Goal: Task Accomplishment & Management: Use online tool/utility

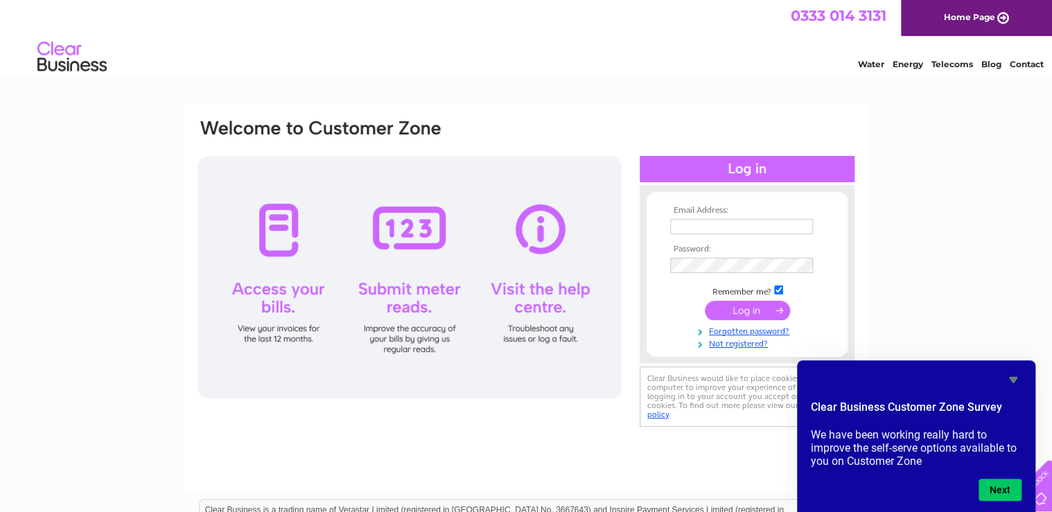
type input "marlyn@kinnordy.com"
drag, startPoint x: 987, startPoint y: 335, endPoint x: 980, endPoint y: 333, distance: 7.2
click at [986, 333] on div "Email Address: marlyn@kinnordy.com Password:" at bounding box center [526, 416] width 1052 height 625
click at [740, 305] on input "submit" at bounding box center [747, 310] width 85 height 19
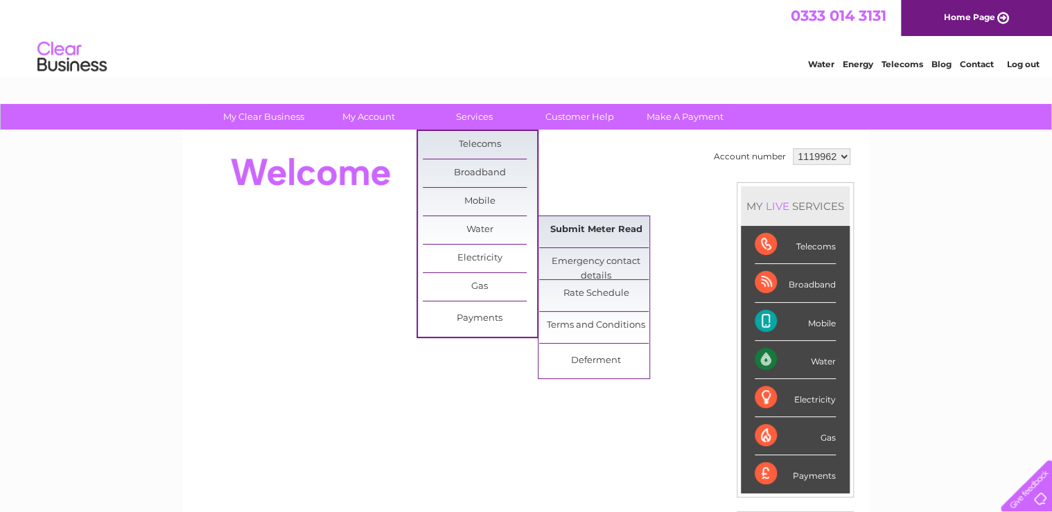
click at [575, 226] on link "Submit Meter Read" at bounding box center [596, 230] width 114 height 28
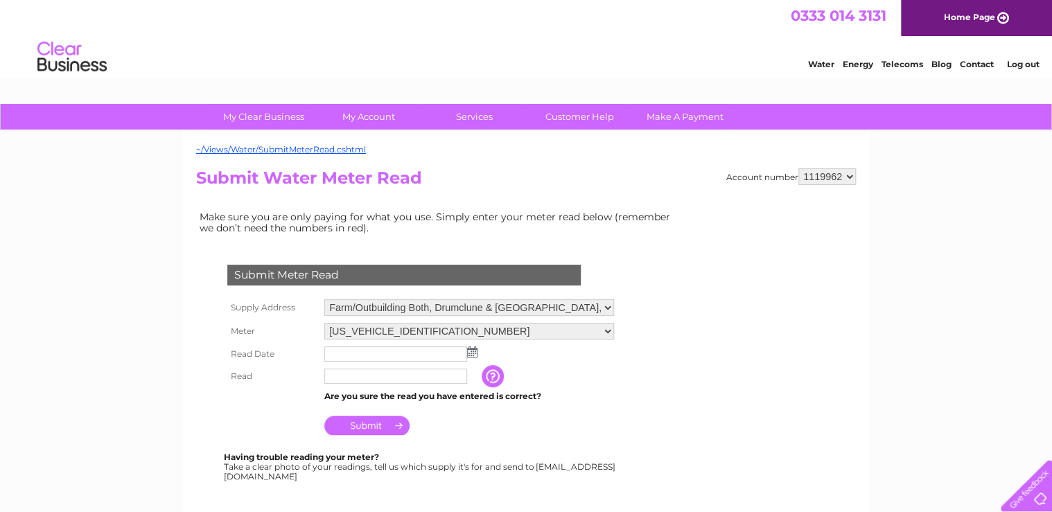
click at [332, 308] on select "Farm/Outbuilding Both, Drumclune & East Bog, Forfar, DD8 3TS West Inch Farm, Ki…" at bounding box center [469, 307] width 290 height 17
select select "494896"
click at [324, 299] on select "Farm/Outbuilding Both, Drumclune & East Bog, Forfar, DD8 3TS West Inch Farm, Ki…" at bounding box center [469, 308] width 290 height 18
click at [455, 333] on select "[US_VEHICLE_IDENTIFICATION_NUMBER]" at bounding box center [469, 332] width 290 height 18
click at [324, 323] on select "[US_VEHICLE_IDENTIFICATION_NUMBER]" at bounding box center [469, 332] width 290 height 18
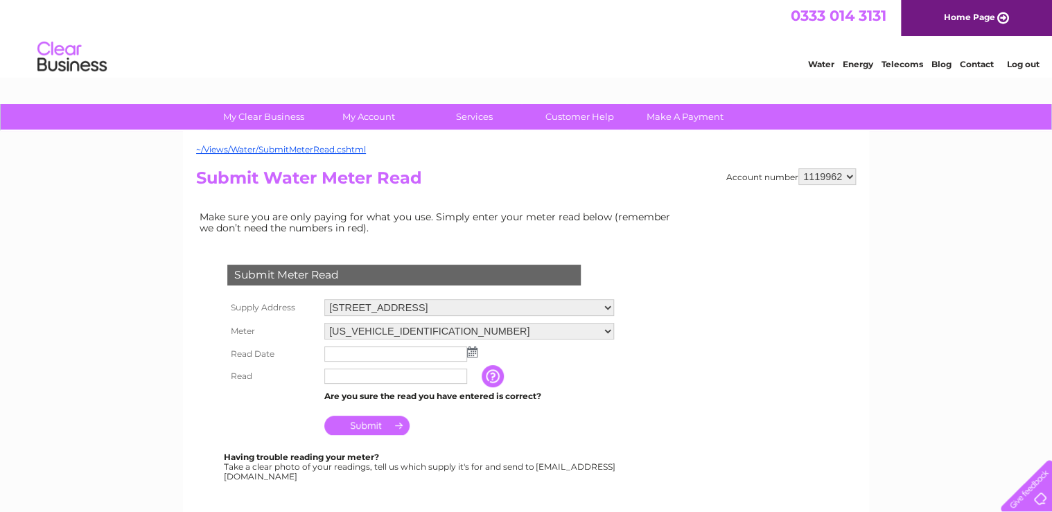
click at [470, 354] on img at bounding box center [472, 352] width 10 height 11
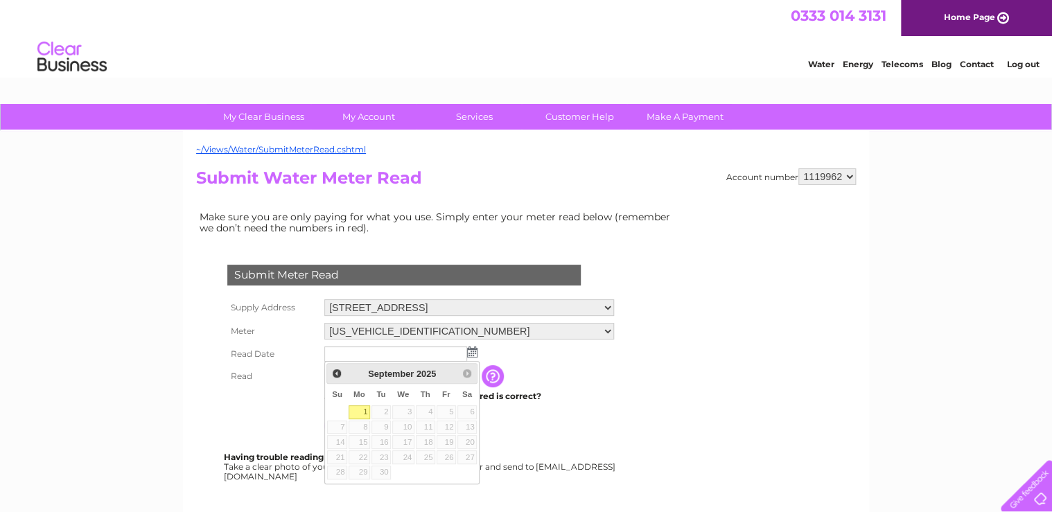
click at [360, 410] on link "1" at bounding box center [359, 412] width 21 height 14
type input "2025/09/01"
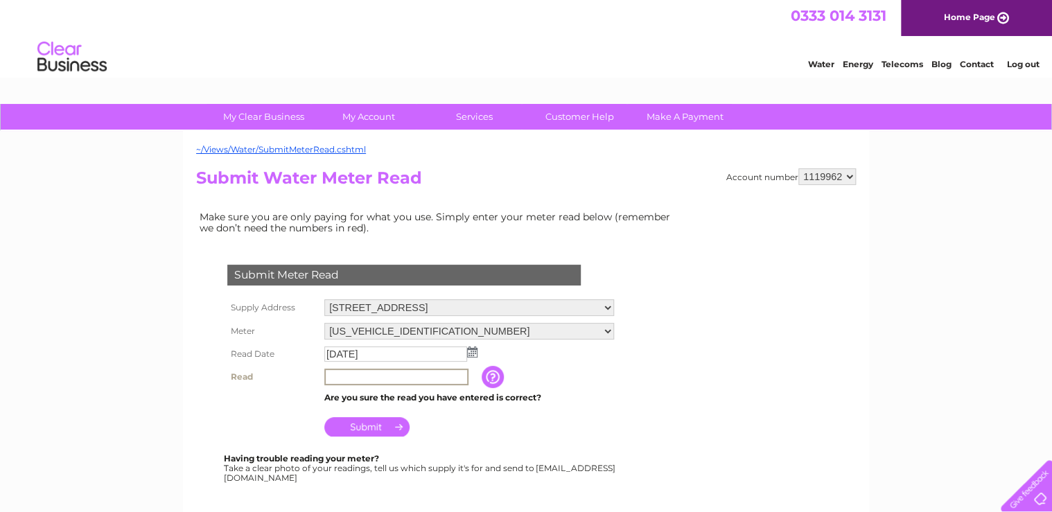
click at [352, 372] on input "text" at bounding box center [396, 377] width 144 height 17
type input "10048"
click at [366, 424] on input "Submit" at bounding box center [366, 426] width 85 height 19
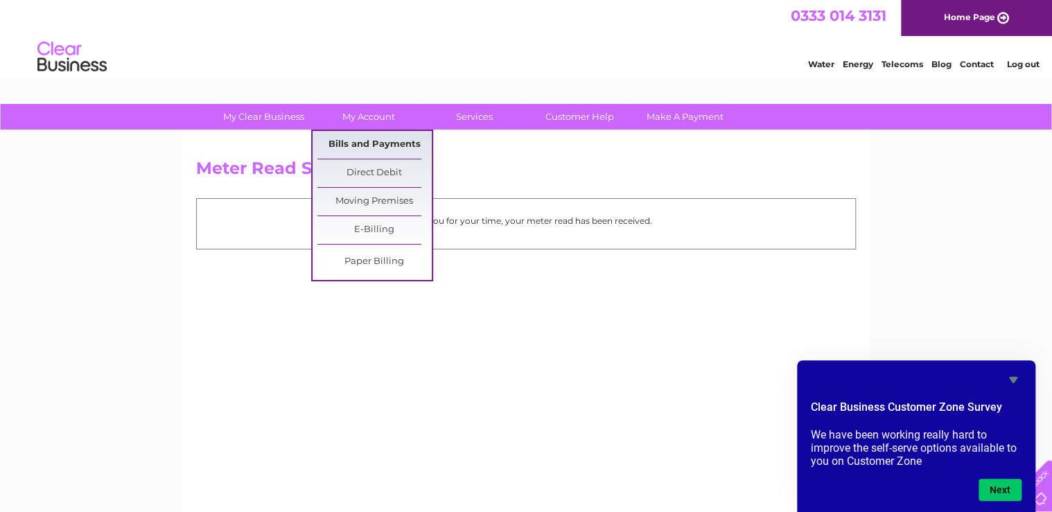
click at [370, 144] on link "Bills and Payments" at bounding box center [374, 145] width 114 height 28
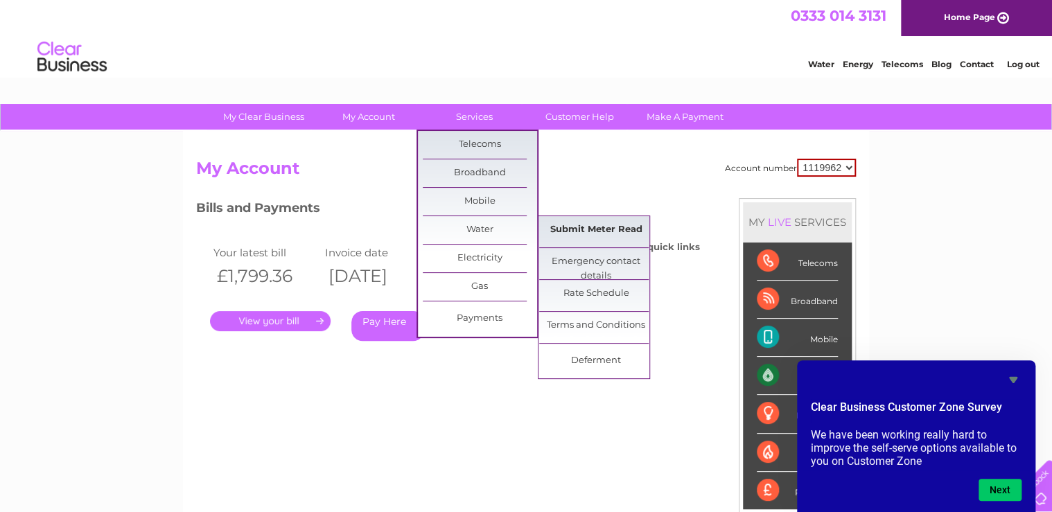
click at [588, 232] on link "Submit Meter Read" at bounding box center [596, 230] width 114 height 28
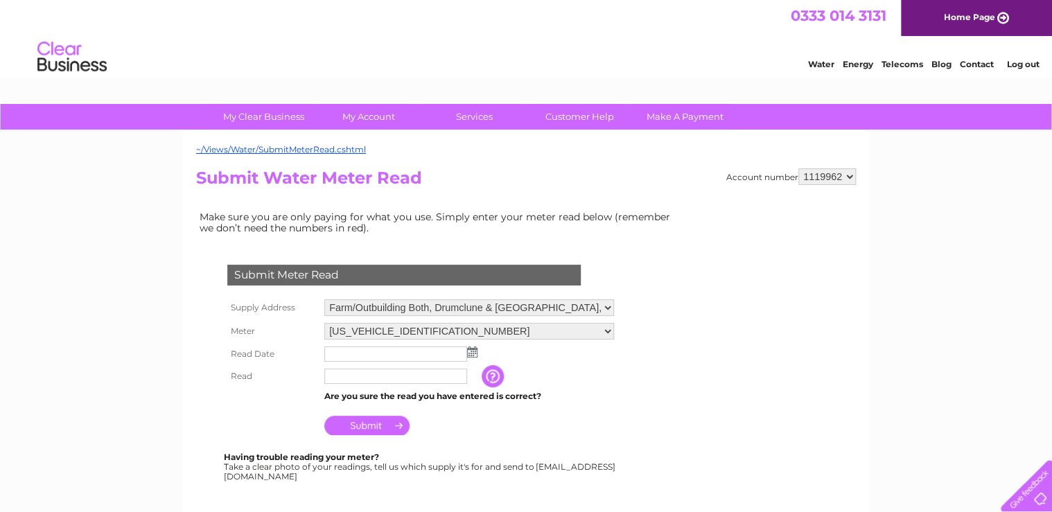
click at [377, 303] on select "Farm/Outbuilding Both, Drumclune & East Bog, Forfar, DD8 3TS West Inch Farm, Ki…" at bounding box center [469, 307] width 290 height 17
select select "494906"
click at [324, 299] on select "Farm/Outbuilding Both, Drumclune & East Bog, Forfar, DD8 3TS West Inch Farm, Ki…" at bounding box center [469, 308] width 290 height 18
click at [473, 348] on img at bounding box center [472, 352] width 10 height 11
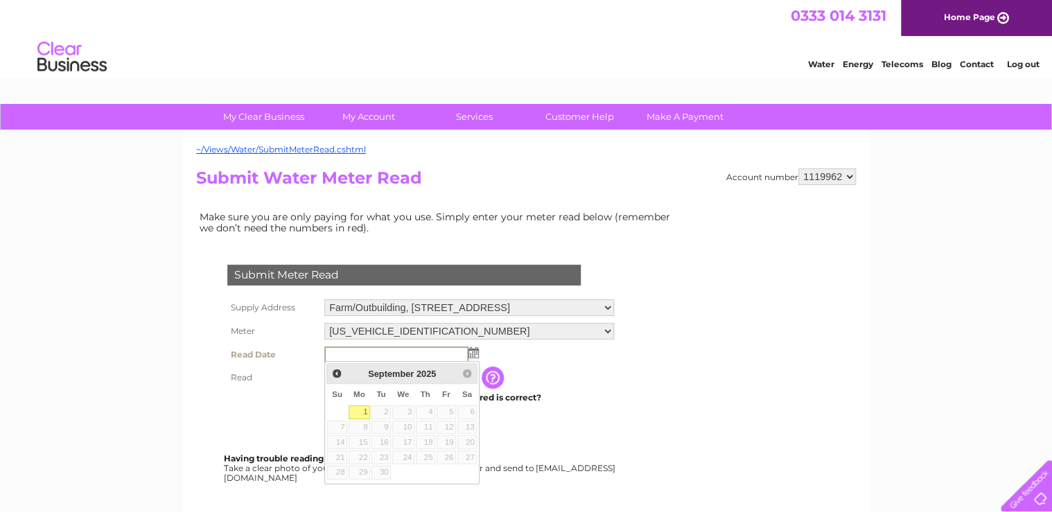
click at [360, 413] on link "1" at bounding box center [359, 412] width 21 height 14
type input "2025/09/01"
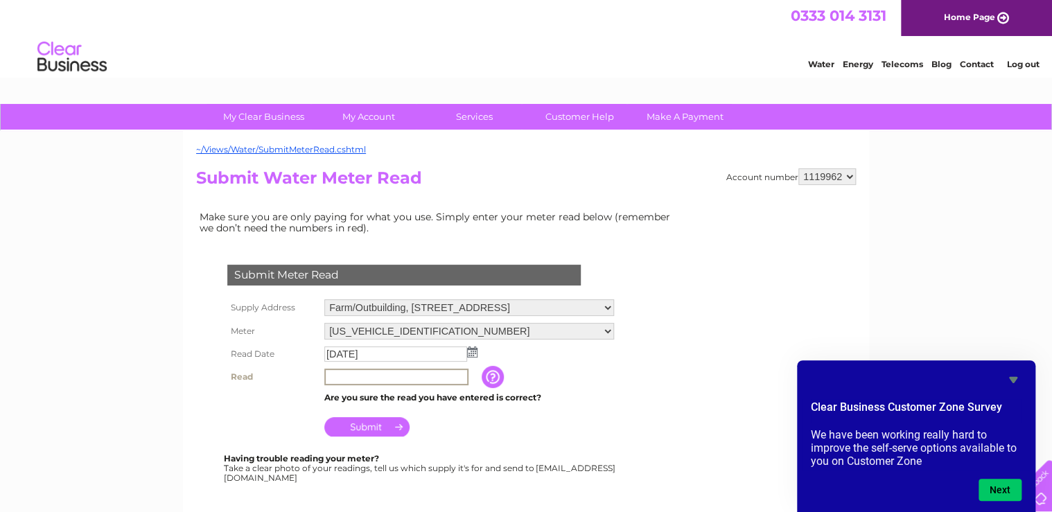
click at [369, 378] on input "text" at bounding box center [396, 377] width 144 height 17
type input "02462"
click at [355, 427] on input "Submit" at bounding box center [366, 425] width 85 height 19
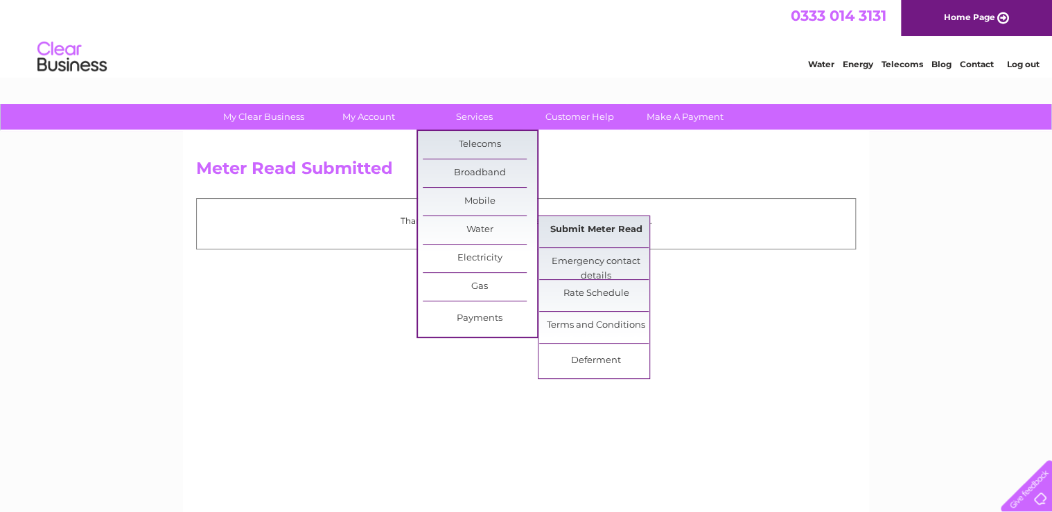
click at [562, 222] on link "Submit Meter Read" at bounding box center [596, 230] width 114 height 28
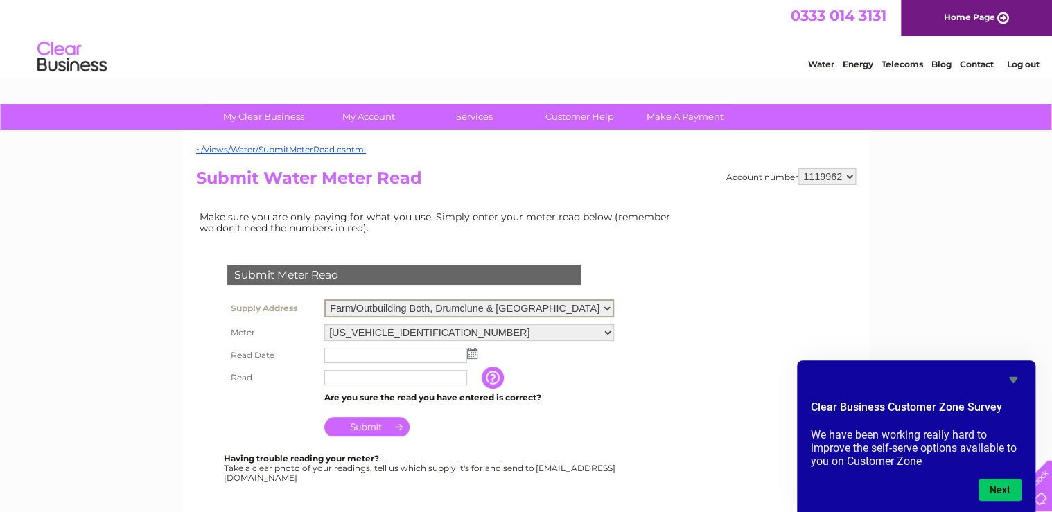
click at [369, 306] on select "Farm/Outbuilding Both, Drumclune & East Bog, Forfar, DD8 3TS West Inch Farm, Ki…" at bounding box center [469, 308] width 290 height 18
select select "494905"
click at [324, 299] on select "Farm/Outbuilding Both, Drumclune & East Bog, Forfar, DD8 3TS West Inch Farm, Ki…" at bounding box center [469, 308] width 290 height 18
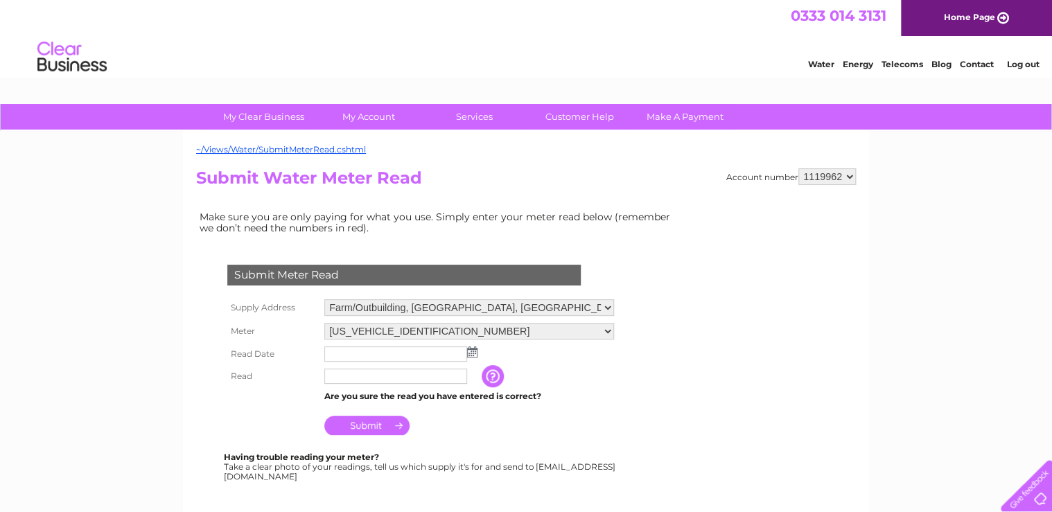
click at [472, 354] on img at bounding box center [472, 352] width 10 height 11
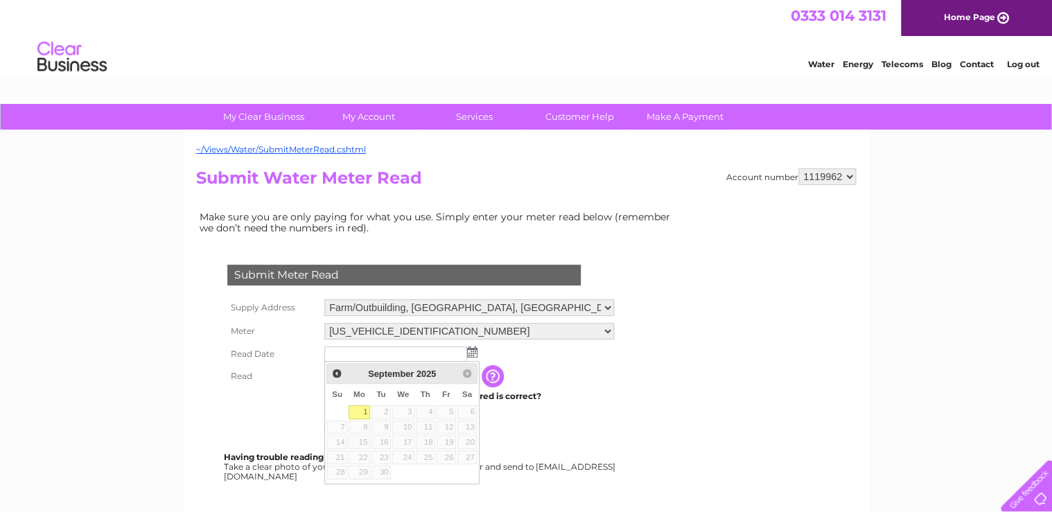
click at [358, 416] on link "1" at bounding box center [359, 412] width 21 height 14
type input "[DATE]"
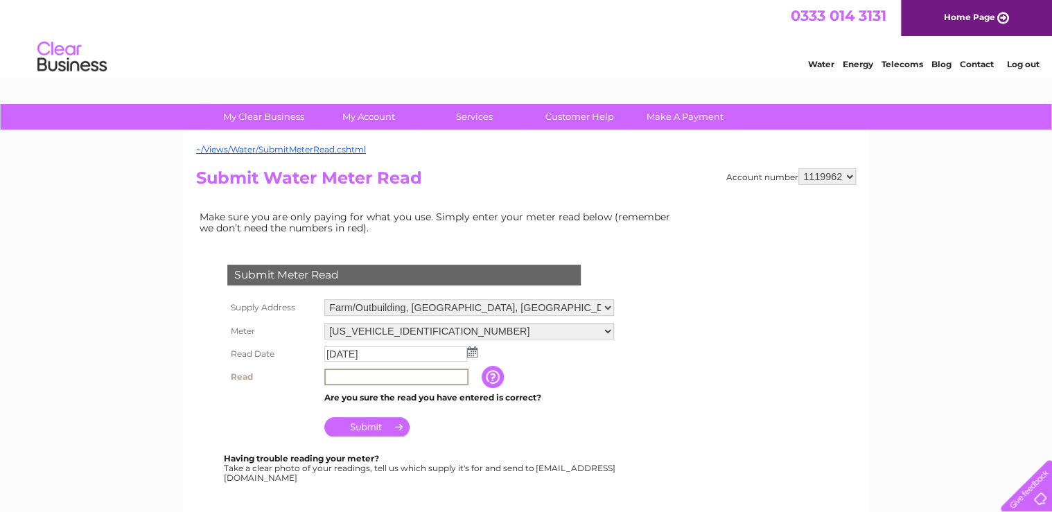
click at [360, 377] on input "text" at bounding box center [396, 377] width 144 height 17
type input "07457"
click at [358, 421] on input "Submit" at bounding box center [366, 426] width 85 height 19
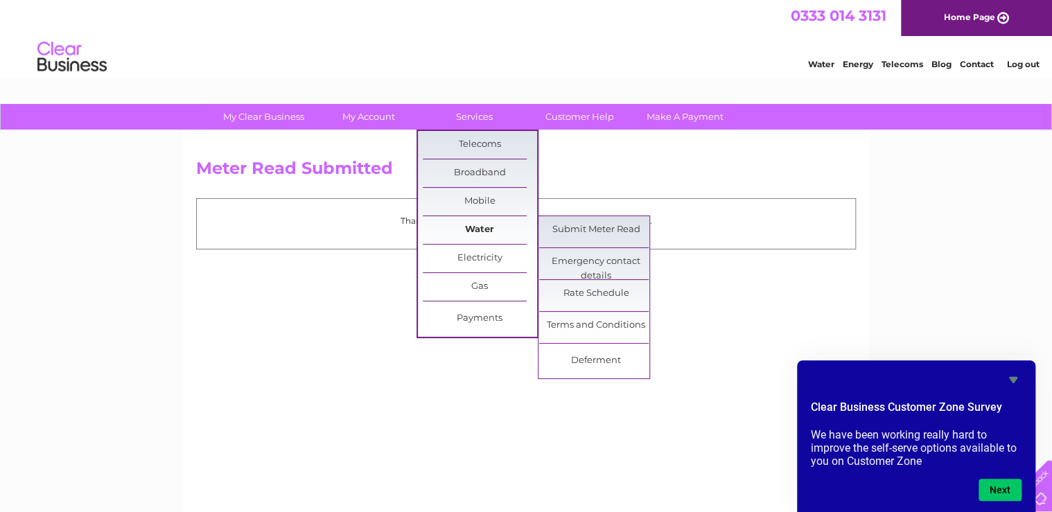
click at [482, 226] on link "Water" at bounding box center [480, 230] width 114 height 28
click at [575, 228] on link "Submit Meter Read" at bounding box center [596, 230] width 114 height 28
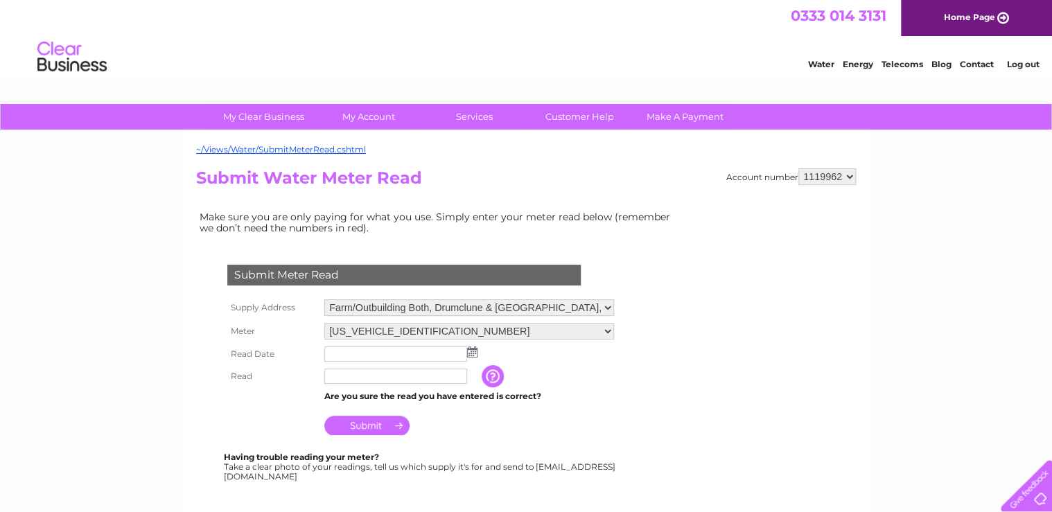
click at [335, 352] on input "text" at bounding box center [395, 354] width 143 height 15
click at [470, 347] on img at bounding box center [474, 352] width 10 height 11
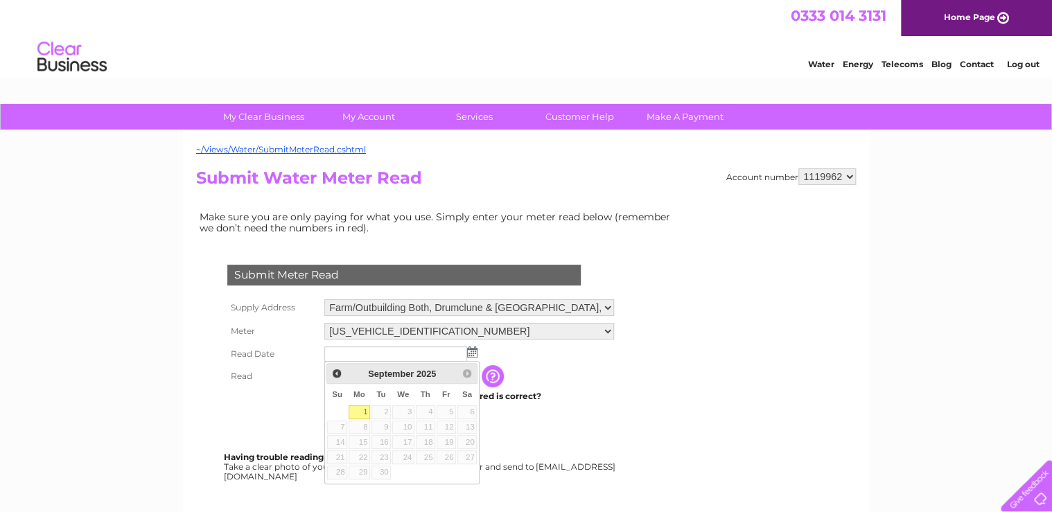
click at [360, 414] on link "1" at bounding box center [359, 412] width 21 height 14
type input "[DATE]"
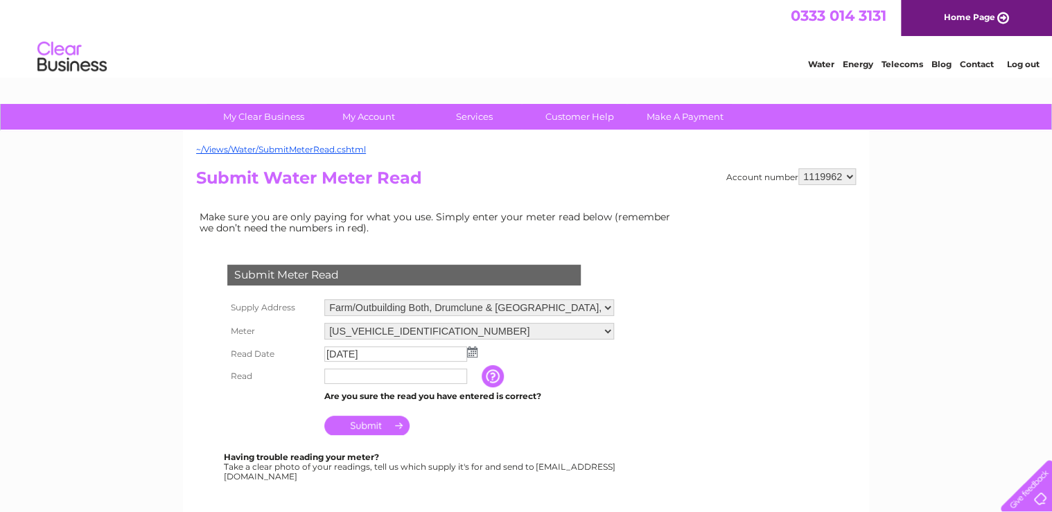
click at [338, 380] on input "text" at bounding box center [395, 376] width 143 height 15
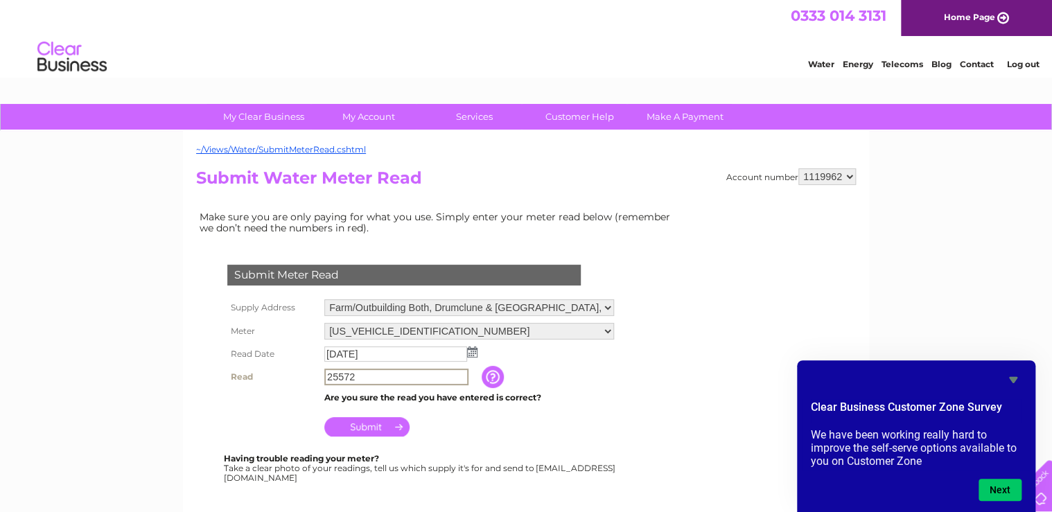
type input "25572"
click at [355, 421] on input "Submit" at bounding box center [366, 425] width 85 height 19
